Goal: Communication & Community: Answer question/provide support

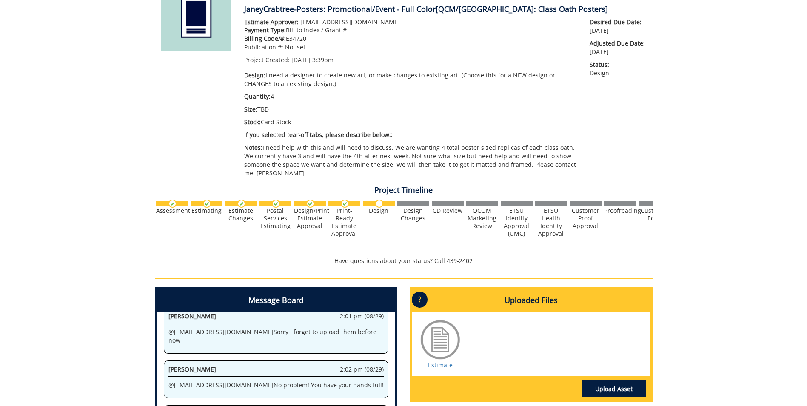
scroll to position [255, 0]
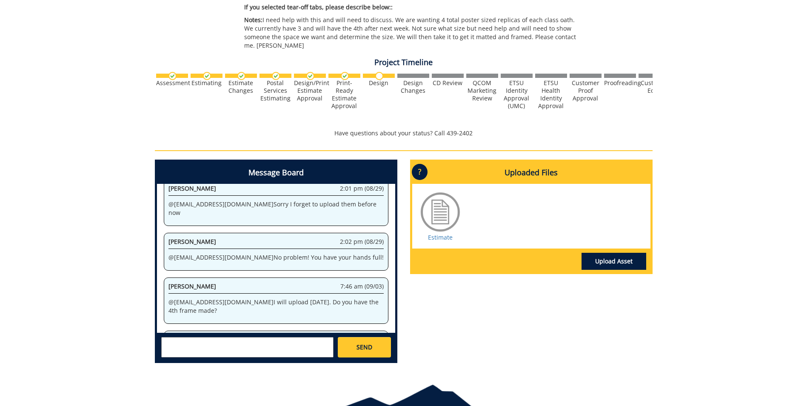
click at [277, 337] on textarea at bounding box center [247, 347] width 172 height 20
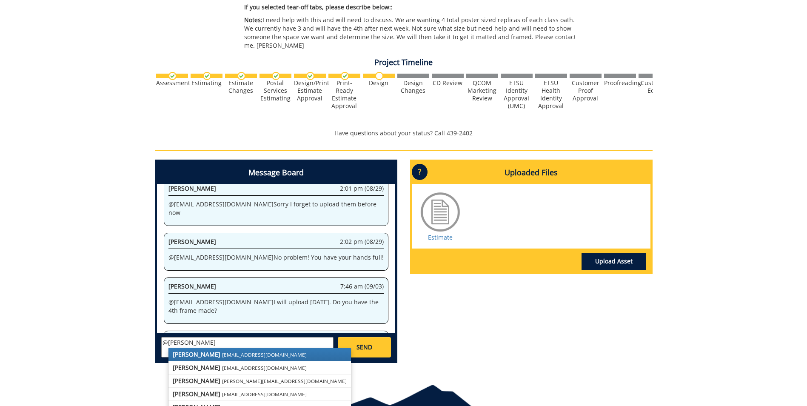
click at [248, 348] on link "[PERSON_NAME] [EMAIL_ADDRESS][DOMAIN_NAME]" at bounding box center [260, 354] width 183 height 13
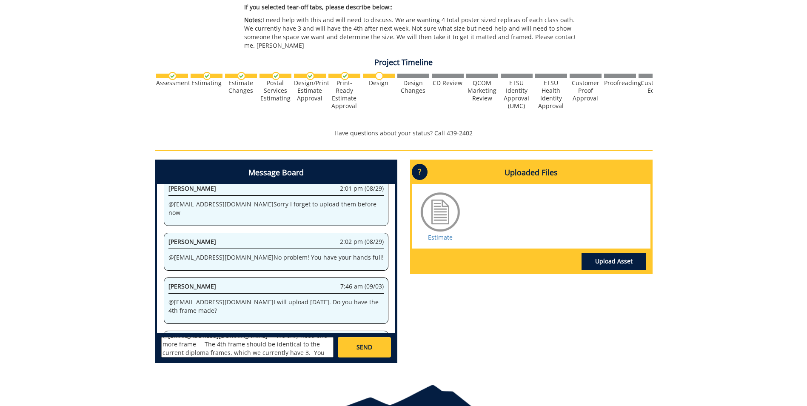
scroll to position [15, 0]
type textarea "@[EMAIL_ADDRESS][DOMAIN_NAME] We only need one more frame The 4th frame should …"
click at [360, 343] on span "SEND" at bounding box center [365, 347] width 16 height 9
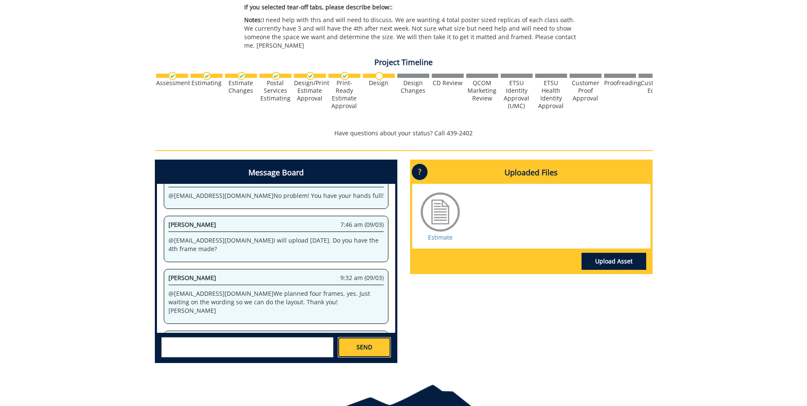
scroll to position [2935, 0]
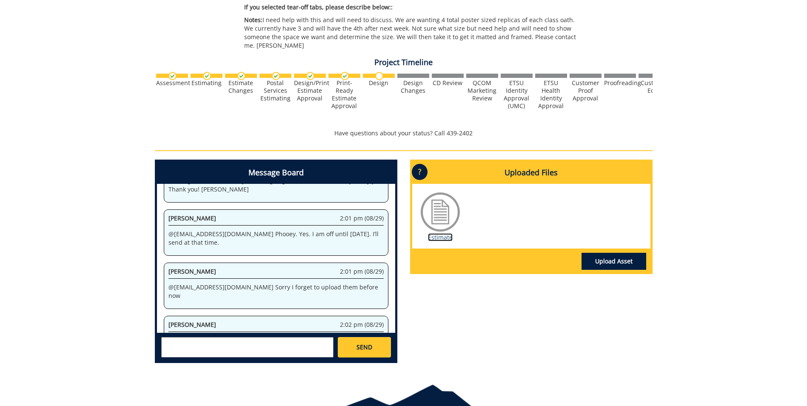
click at [437, 233] on link "Estimate" at bounding box center [440, 237] width 25 height 8
click at [443, 233] on link "Estimate" at bounding box center [440, 237] width 25 height 8
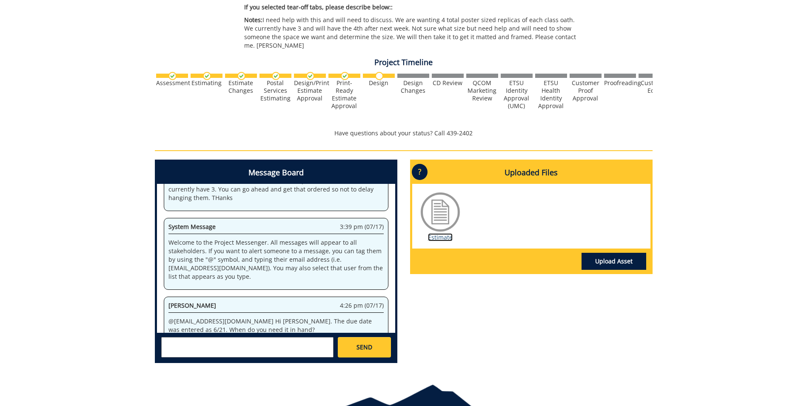
scroll to position [15246, 0]
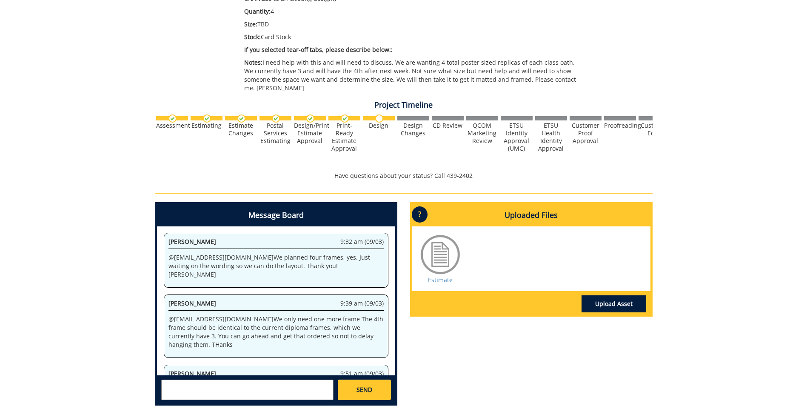
scroll to position [293, 0]
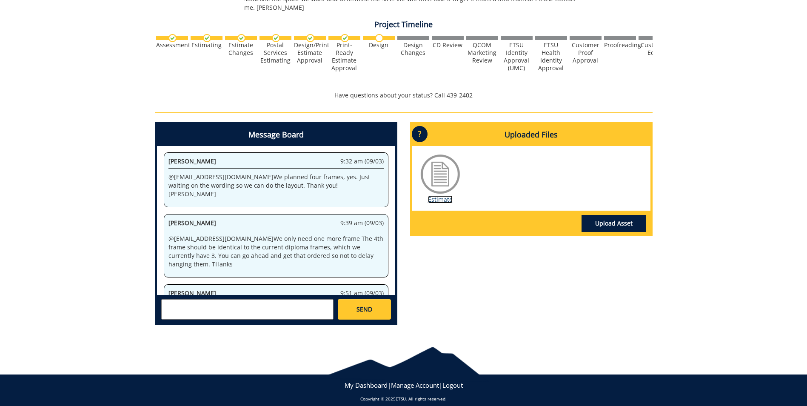
click at [449, 195] on link "Estimate" at bounding box center [440, 199] width 25 height 8
click at [233, 299] on textarea at bounding box center [247, 309] width 172 height 20
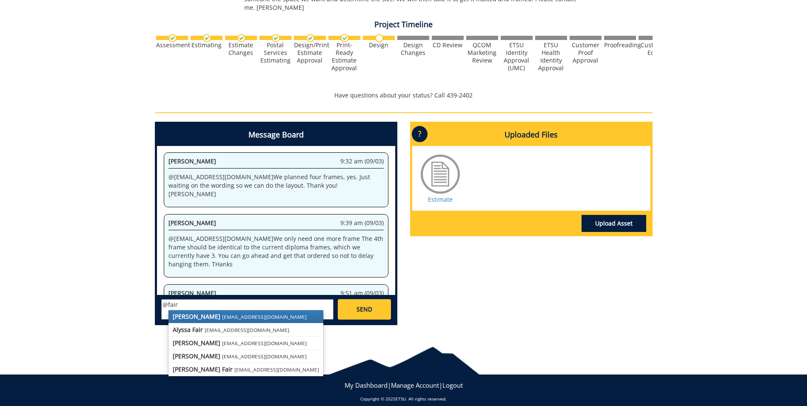
click at [222, 313] on small "[EMAIL_ADDRESS][DOMAIN_NAME]" at bounding box center [264, 316] width 85 height 7
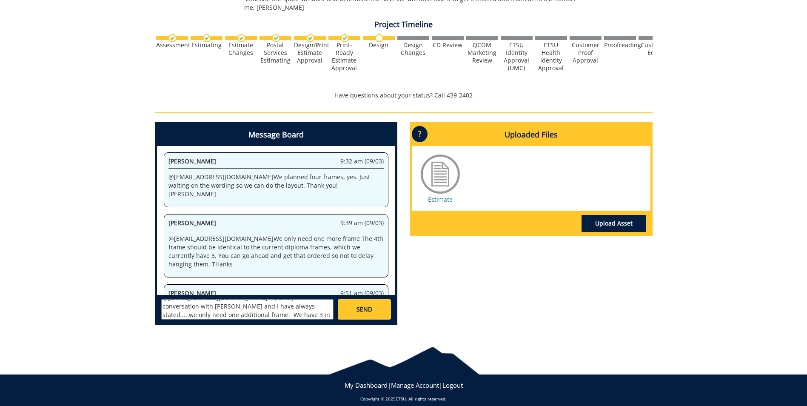
scroll to position [15, 0]
type textarea "@fair@mail.etsu.edu per my conversation with Paula and I have always stated....…"
click at [371, 305] on span "SEND" at bounding box center [365, 309] width 16 height 9
